Goal: Information Seeking & Learning: Learn about a topic

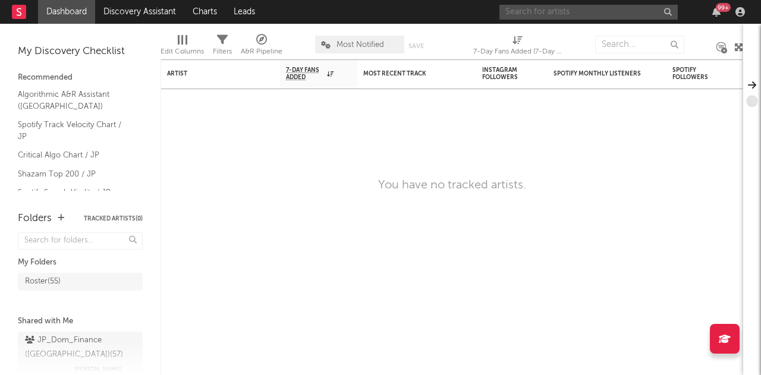
click at [548, 15] on input "text" at bounding box center [589, 12] width 178 height 15
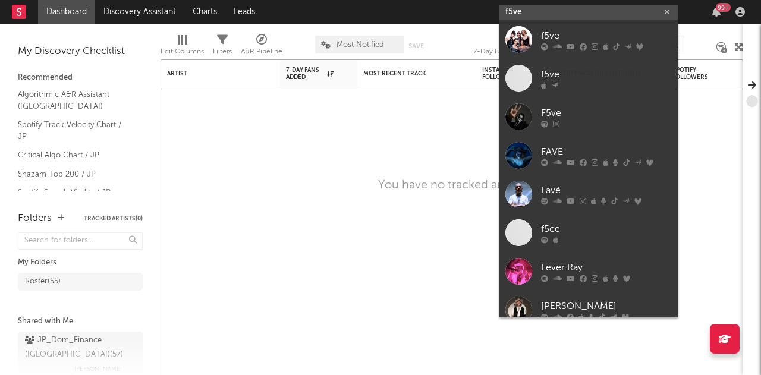
type input "f5ve"
click at [560, 34] on div "f5ve" at bounding box center [606, 36] width 131 height 14
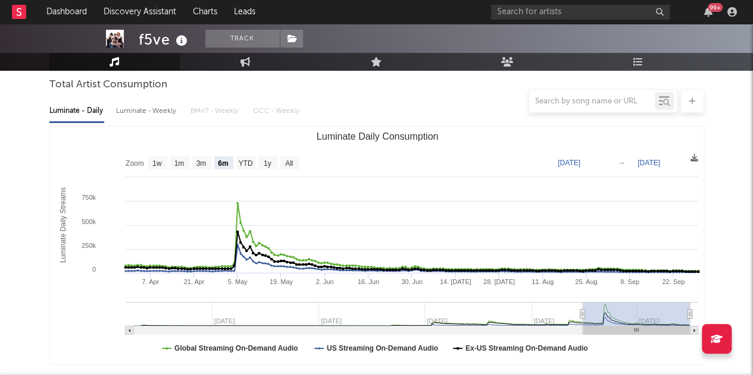
scroll to position [106, 0]
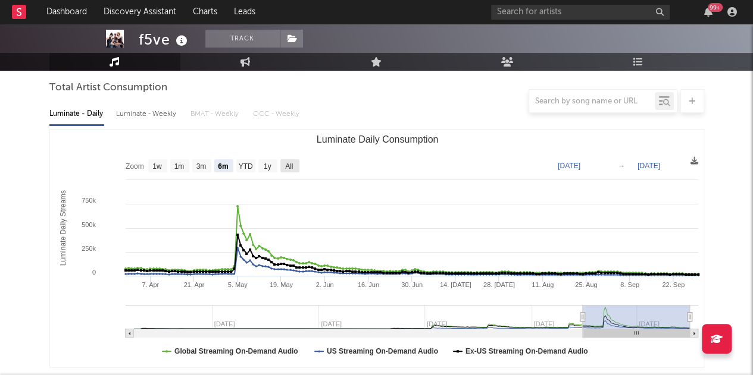
click at [286, 165] on text "All" at bounding box center [289, 166] width 8 height 8
select select "All"
type input "[DATE]"
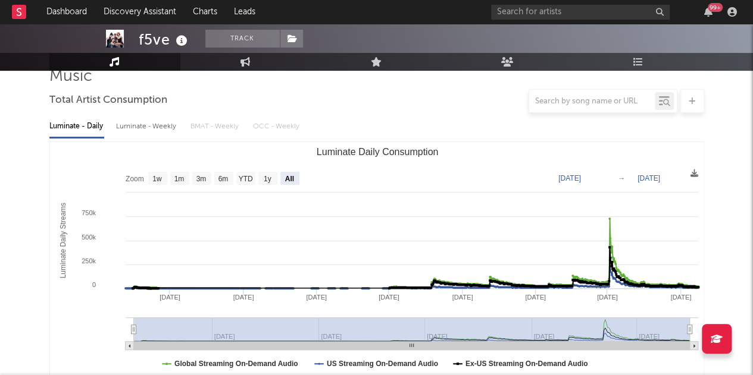
scroll to position [0, 0]
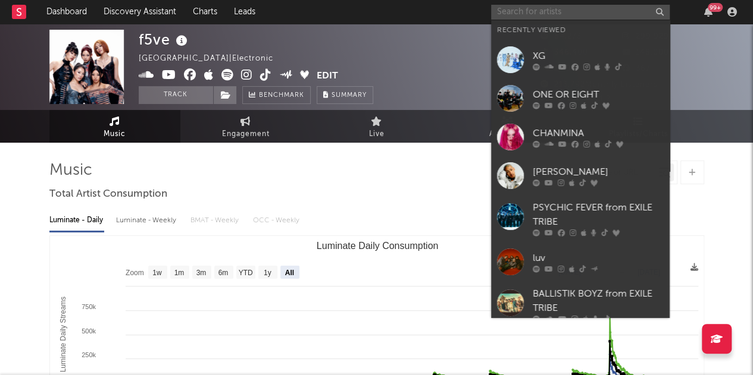
click at [522, 11] on input "text" at bounding box center [580, 12] width 178 height 15
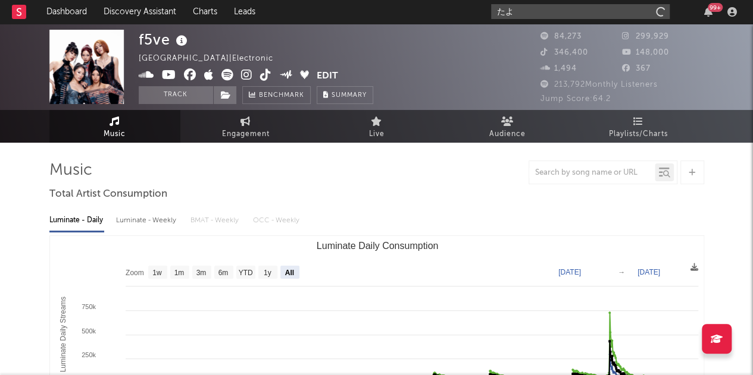
type input "た"
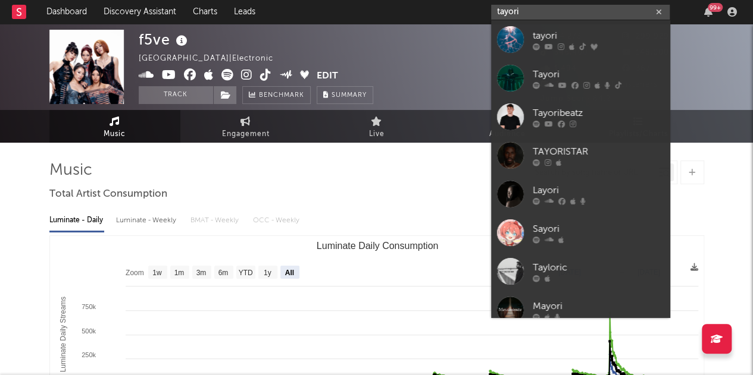
type input "tayori"
click at [544, 27] on link "tayori" at bounding box center [580, 39] width 178 height 39
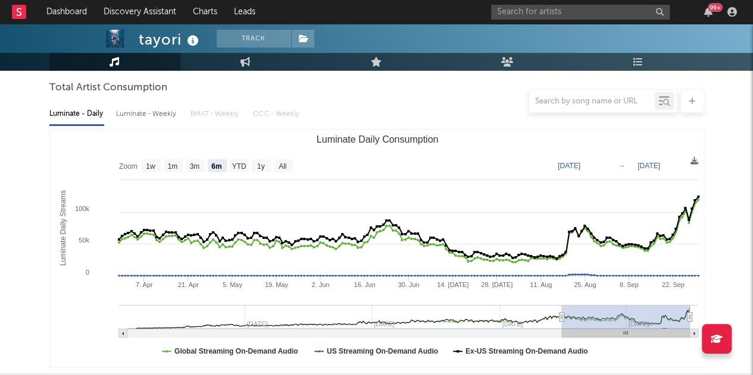
scroll to position [105, 0]
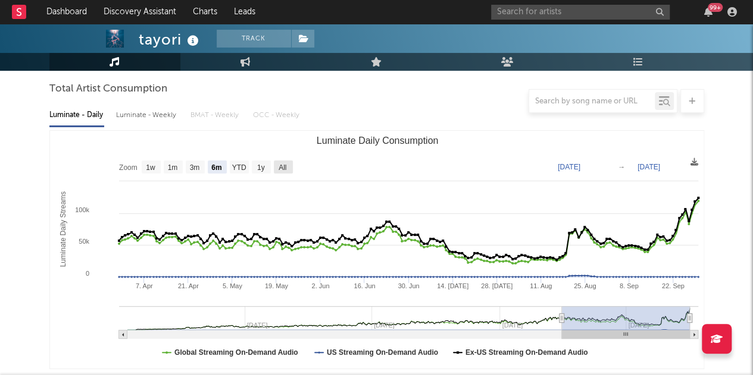
click at [281, 167] on text "All" at bounding box center [282, 168] width 8 height 8
select select "All"
type input "[DATE]"
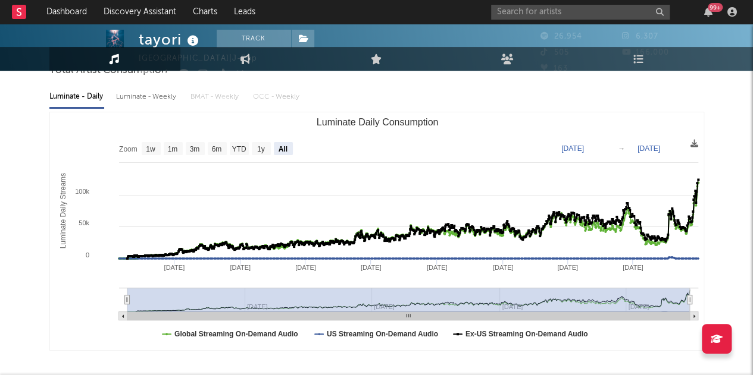
scroll to position [0, 0]
